Goal: Task Accomplishment & Management: Use online tool/utility

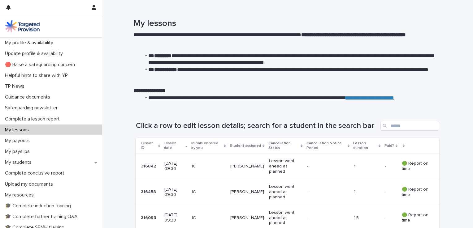
click at [215, 178] on td "IC" at bounding box center [208, 167] width 38 height 26
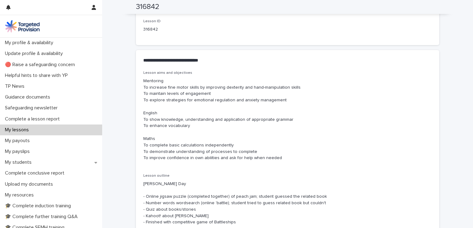
scroll to position [322, 0]
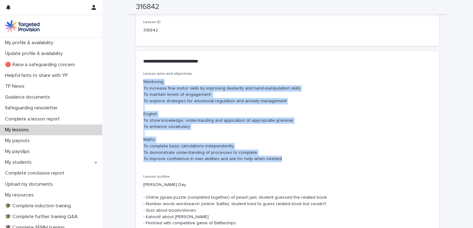
drag, startPoint x: 141, startPoint y: 81, endPoint x: 283, endPoint y: 159, distance: 161.9
click at [283, 159] on p "Mentoring To increase fine motor skills by improving dexterity and hand-manipul…" at bounding box center [287, 121] width 288 height 84
copy p "Mentoring To increase fine motor skills by improving dexterity and hand-manipul…"
click at [89, 159] on div "My students" at bounding box center [51, 162] width 102 height 11
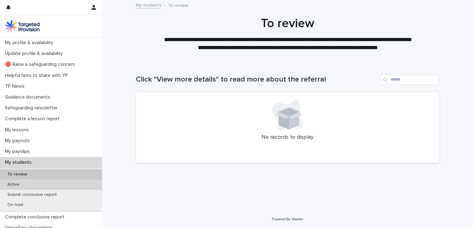
click at [47, 183] on div "Active" at bounding box center [51, 185] width 102 height 10
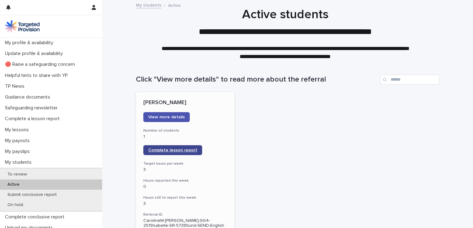
click at [165, 148] on span "Complete lesson report" at bounding box center [172, 150] width 49 height 4
